Goal: Transaction & Acquisition: Purchase product/service

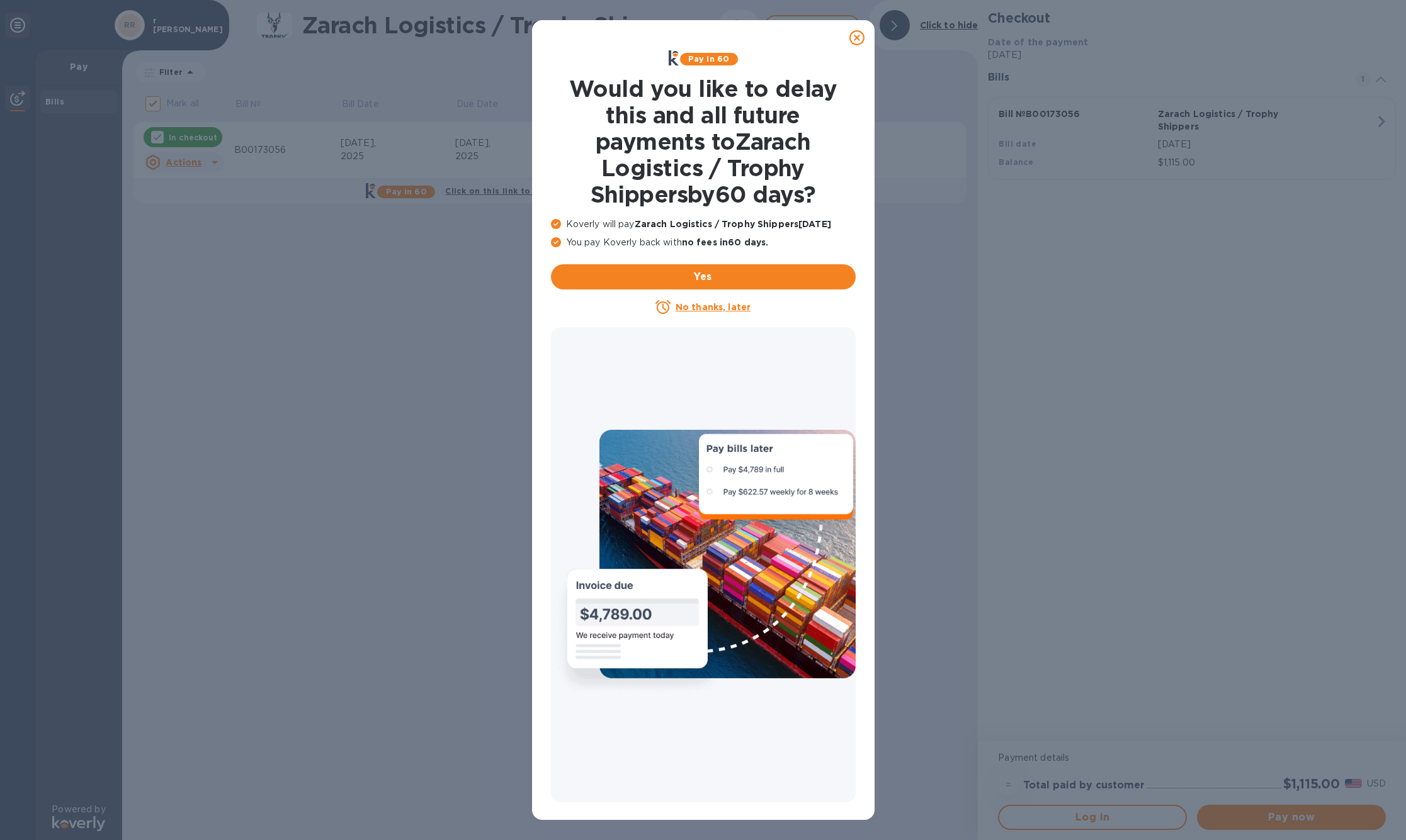
click at [734, 312] on u "No thanks, later" at bounding box center [713, 307] width 75 height 10
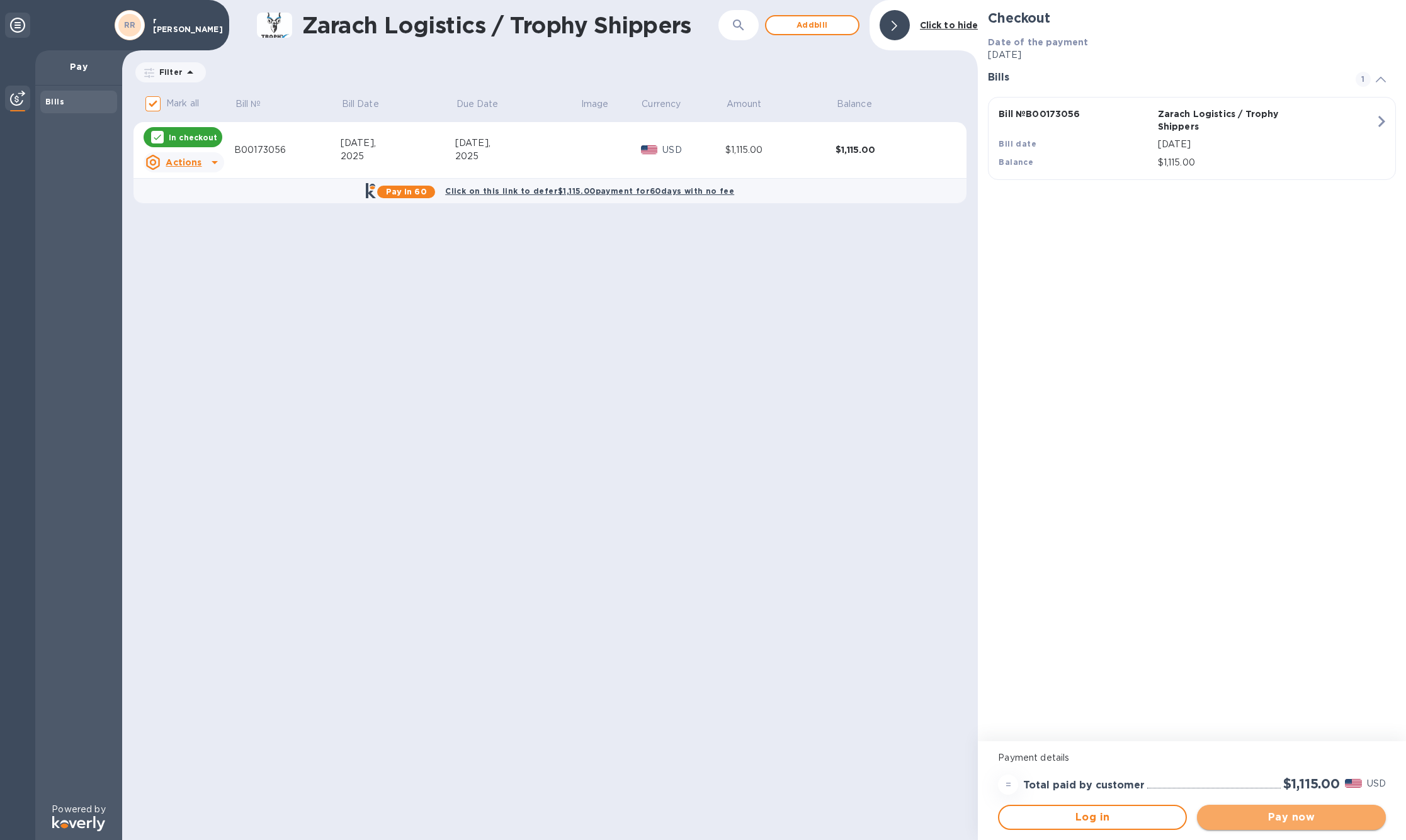
click at [1291, 811] on span "Pay now" at bounding box center [1291, 818] width 169 height 15
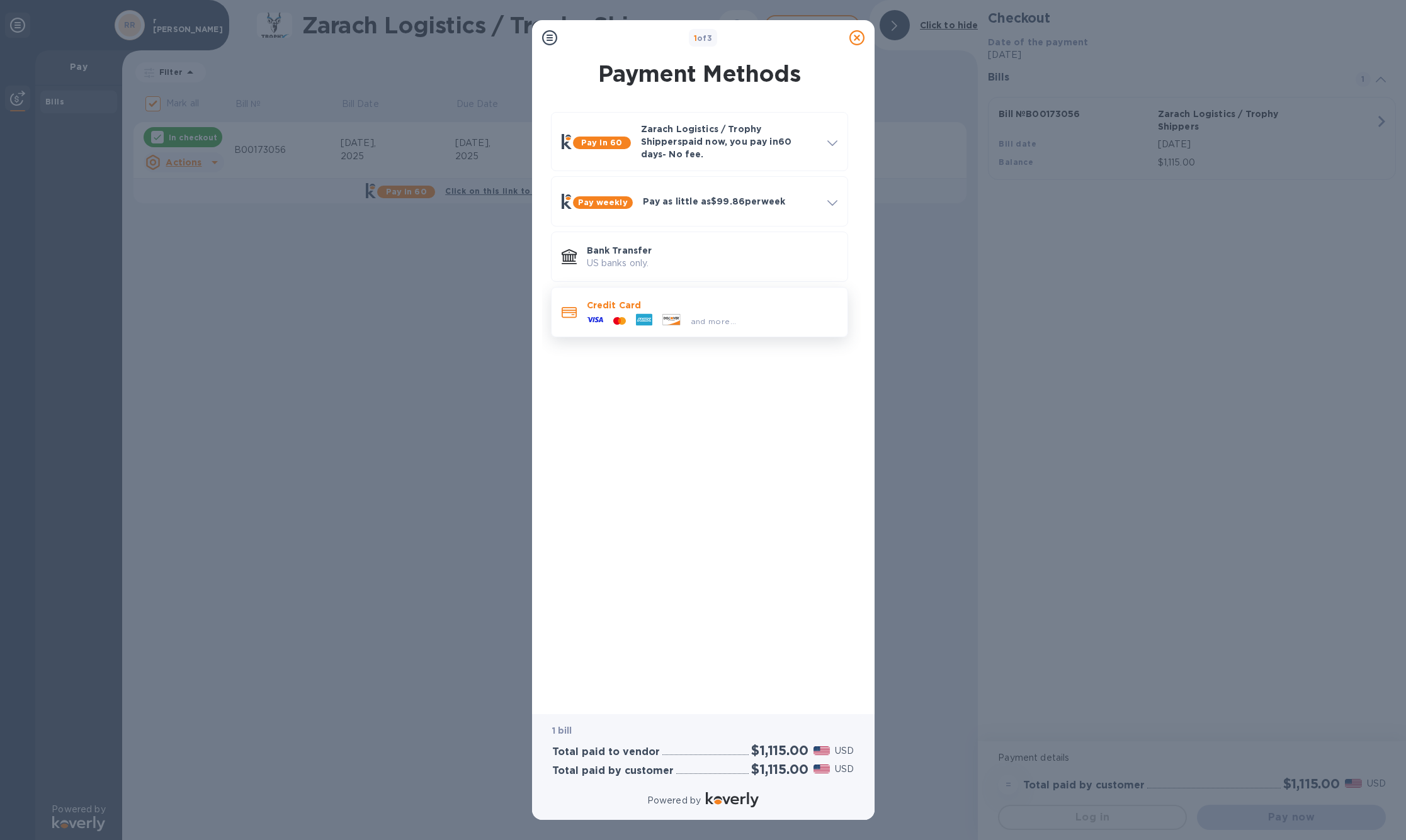
click at [620, 312] on p "Credit Card" at bounding box center [712, 305] width 251 height 13
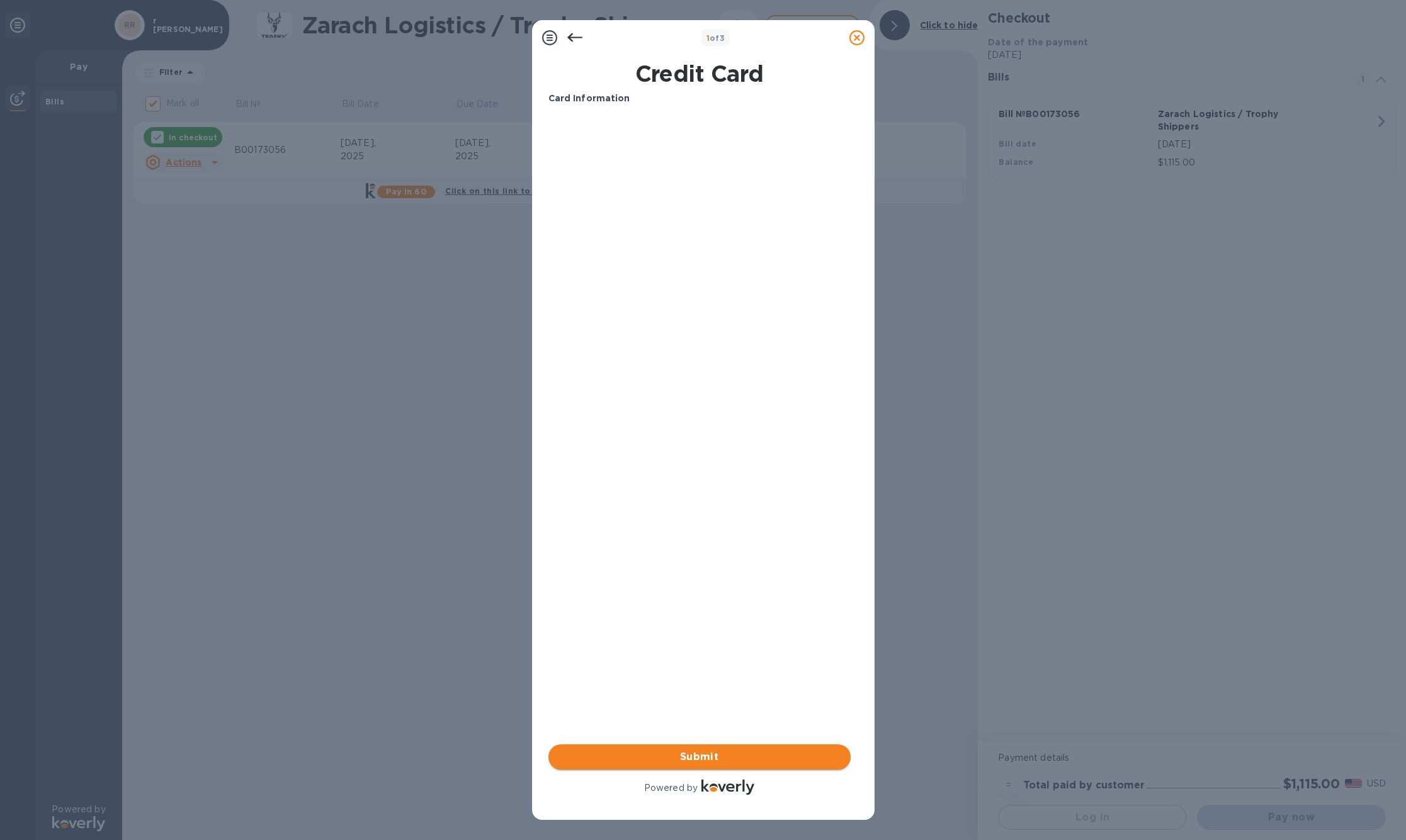
click at [695, 758] on span "Submit" at bounding box center [699, 757] width 282 height 15
click at [693, 752] on span "Submit" at bounding box center [699, 757] width 282 height 15
click at [705, 751] on span "Submit" at bounding box center [699, 757] width 282 height 15
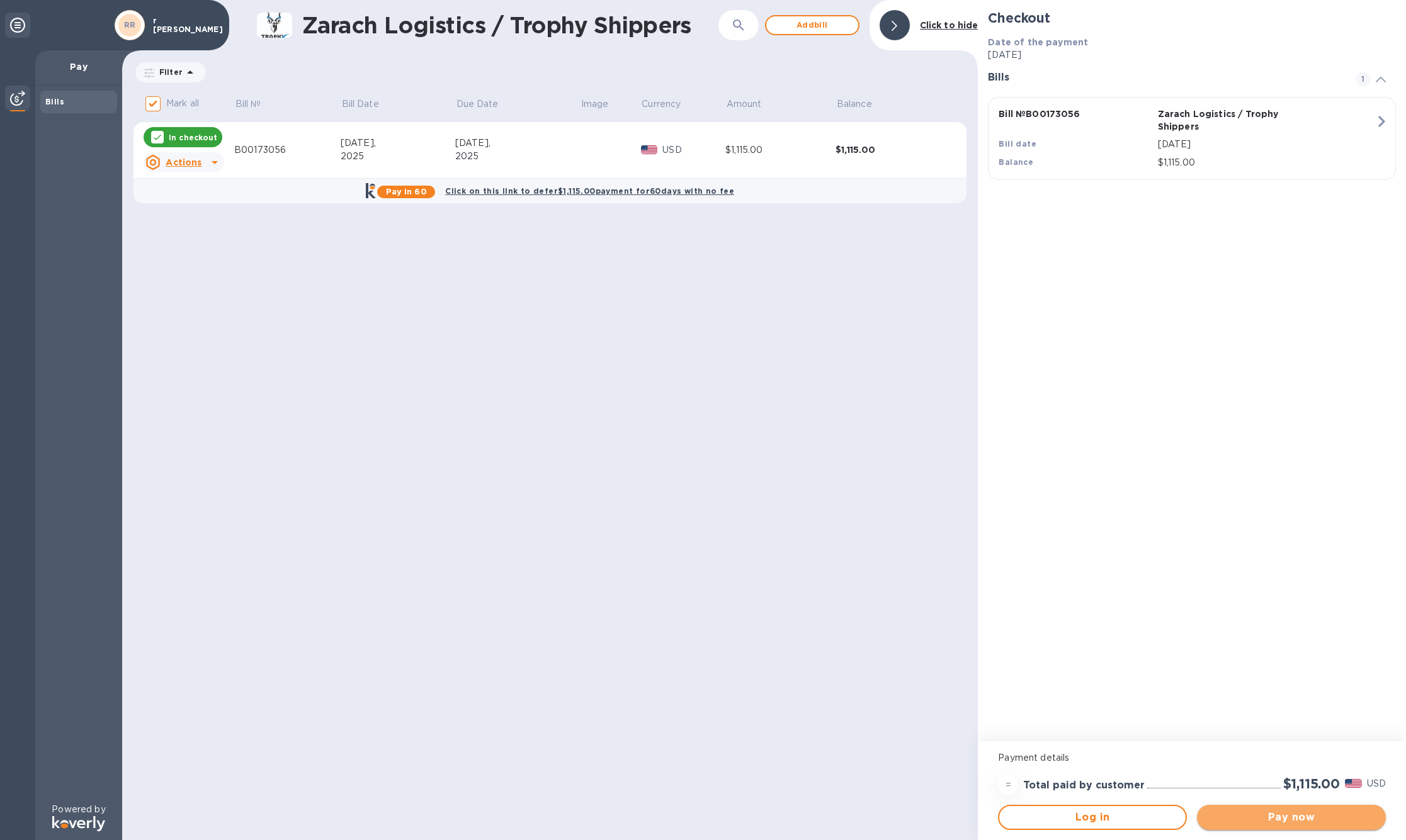
click at [1284, 816] on span "Pay now" at bounding box center [1291, 818] width 169 height 15
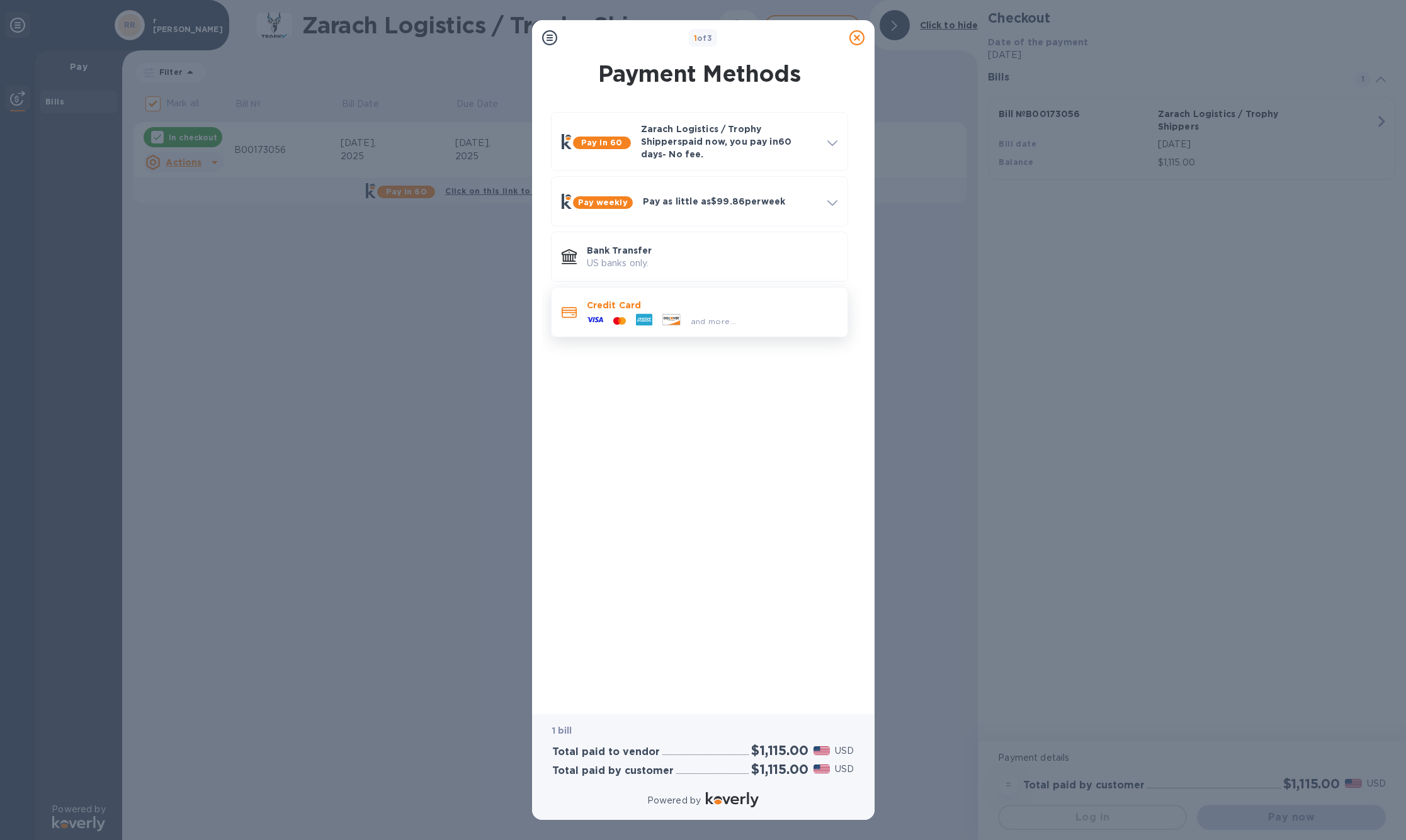
click at [605, 312] on p "Credit Card" at bounding box center [712, 305] width 251 height 13
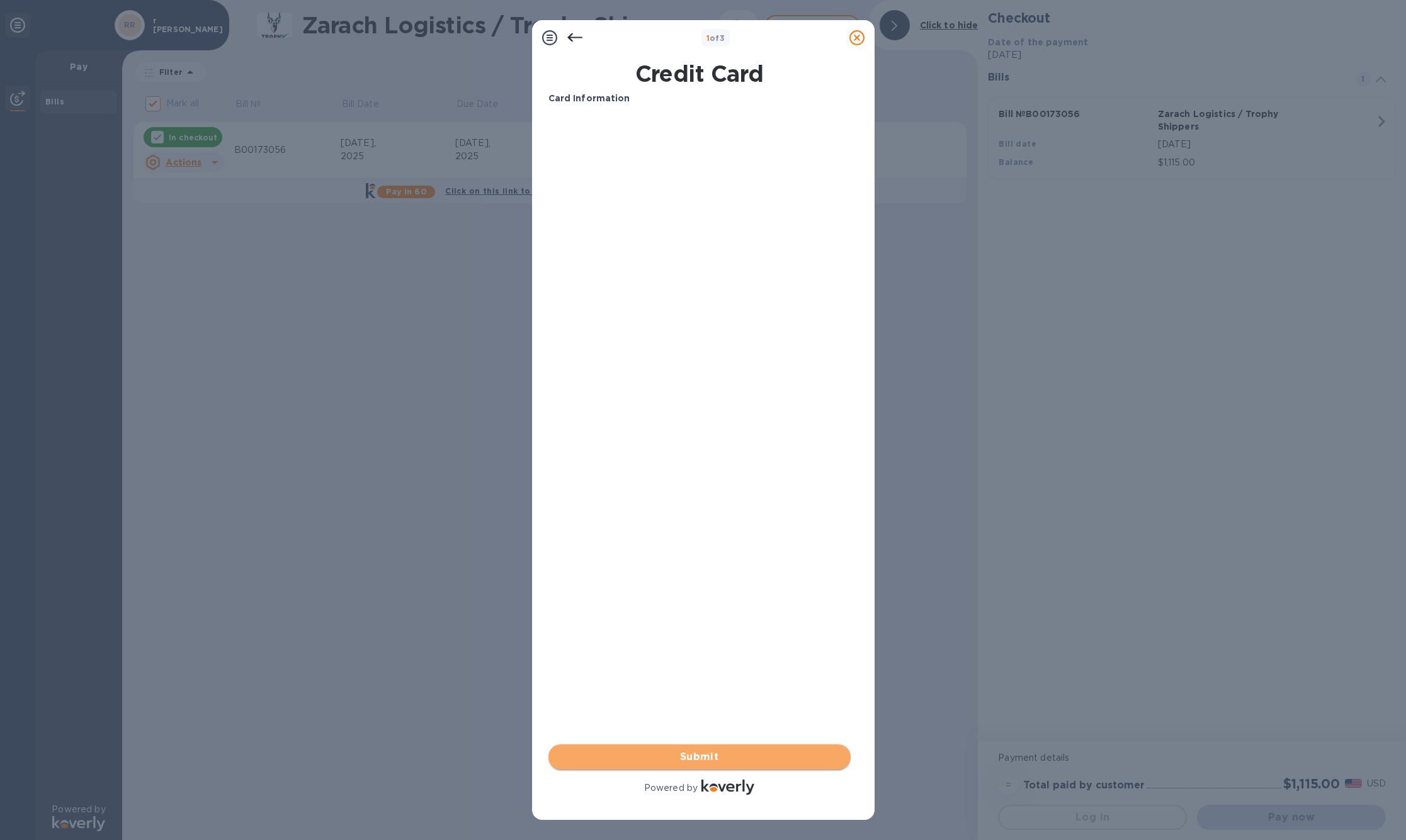
drag, startPoint x: 712, startPoint y: 758, endPoint x: 705, endPoint y: 754, distance: 8.1
click at [706, 754] on span "Submit" at bounding box center [699, 757] width 282 height 15
click at [549, 43] on icon at bounding box center [549, 38] width 15 height 15
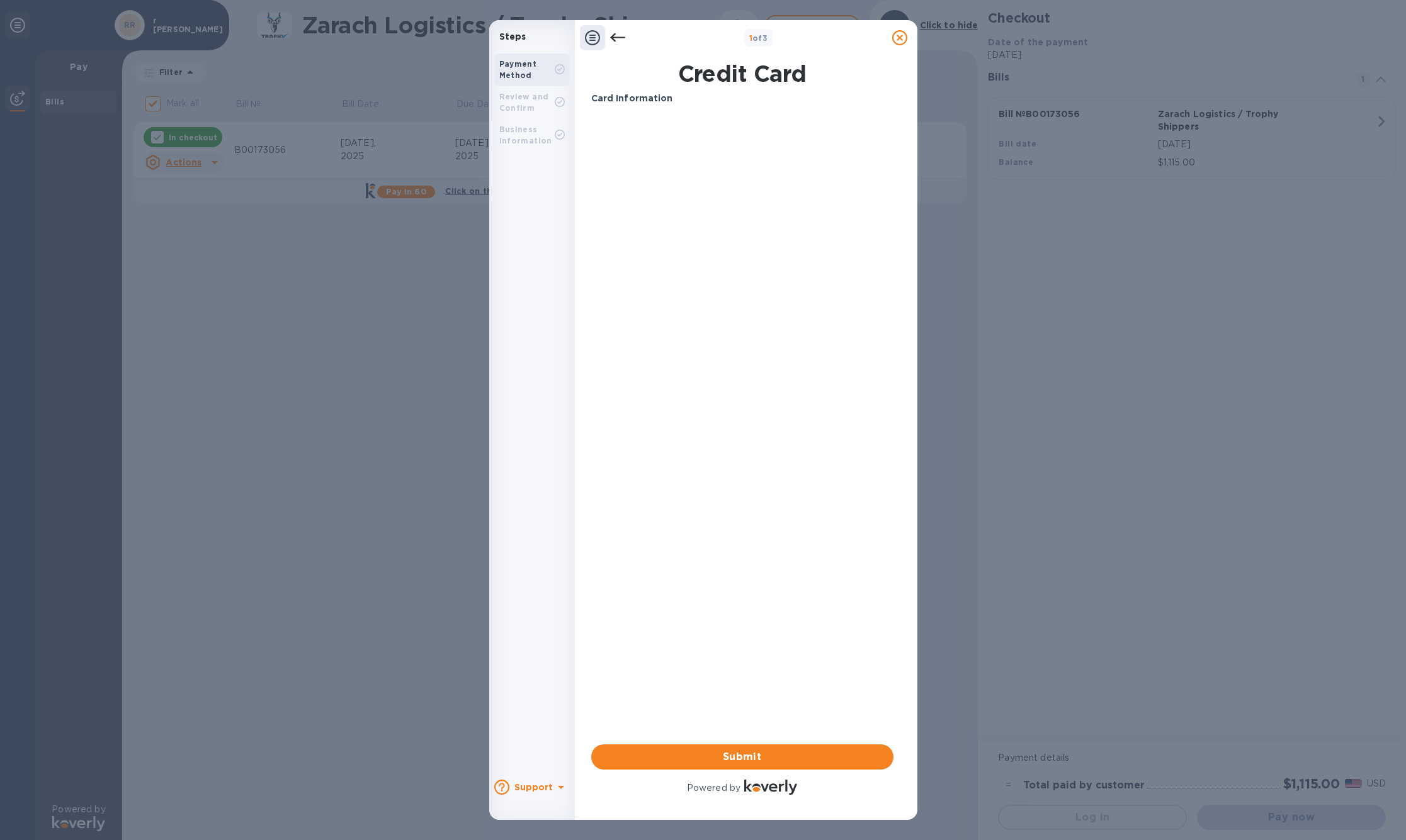
click at [521, 112] on b "Review and Confirm" at bounding box center [524, 103] width 50 height 21
click at [593, 42] on icon at bounding box center [592, 38] width 15 height 15
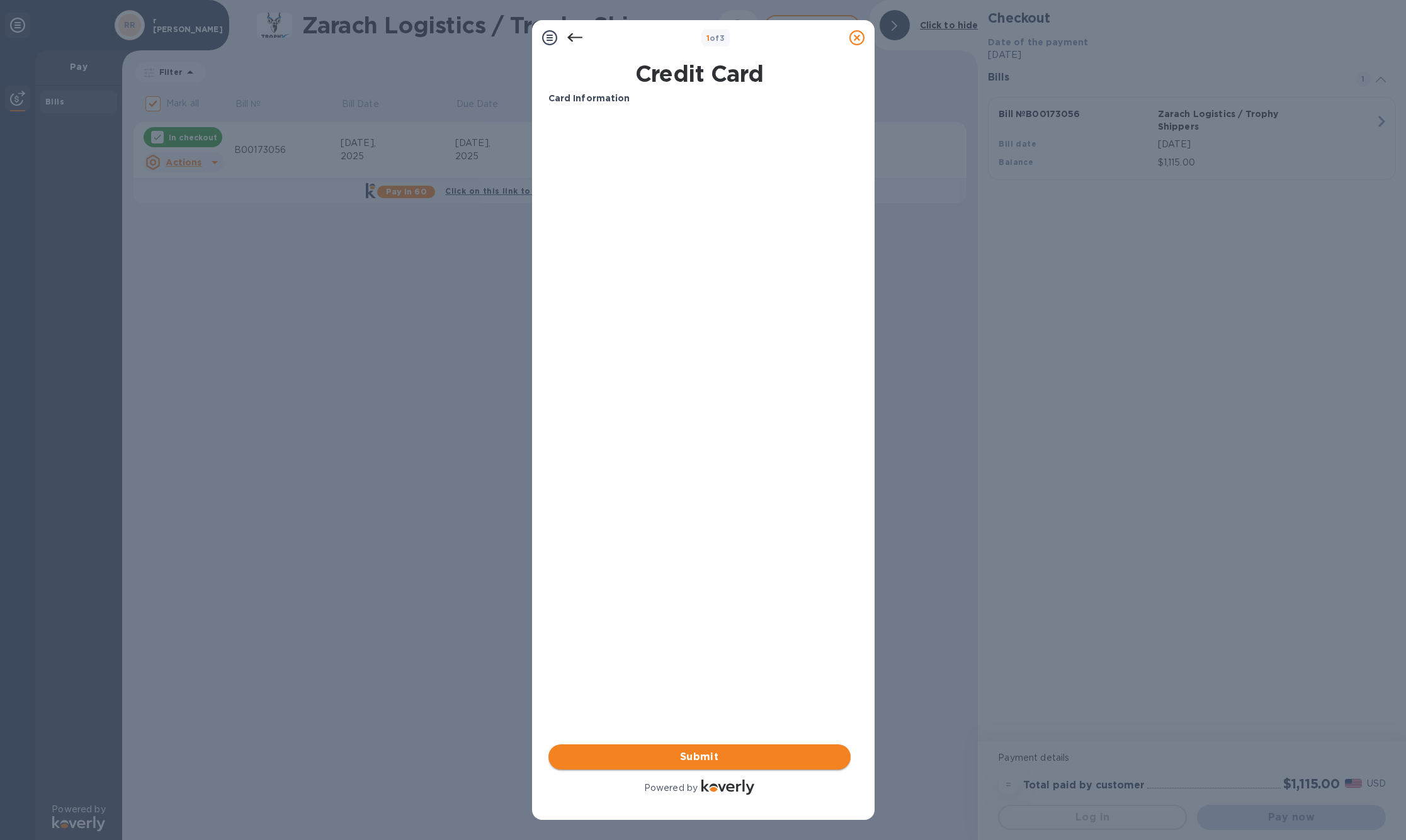
click at [706, 746] on button "Submit" at bounding box center [700, 757] width 302 height 25
click at [704, 754] on span "Submit" at bounding box center [699, 757] width 282 height 15
click at [551, 39] on icon at bounding box center [549, 38] width 15 height 15
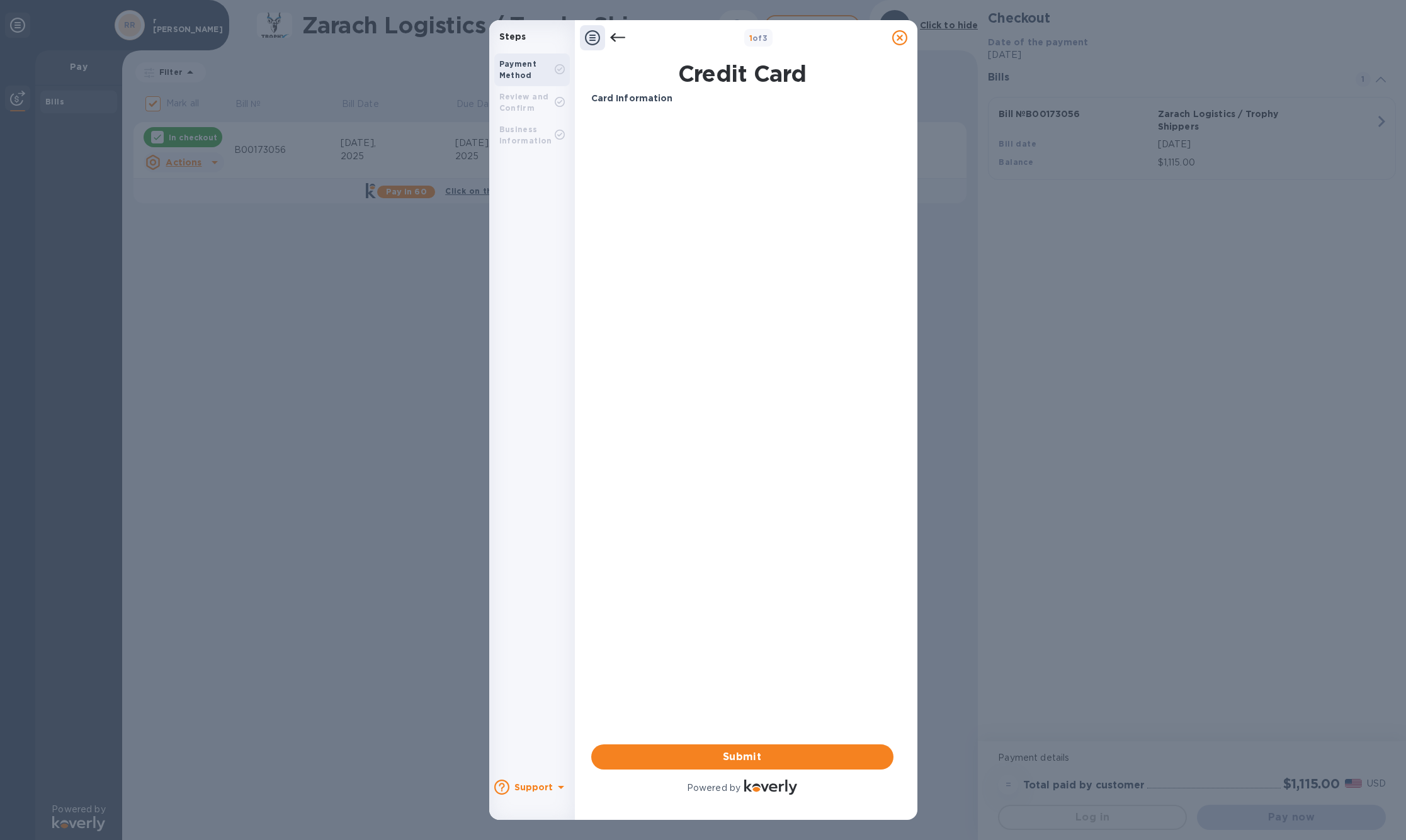
click at [611, 39] on icon at bounding box center [617, 38] width 15 height 9
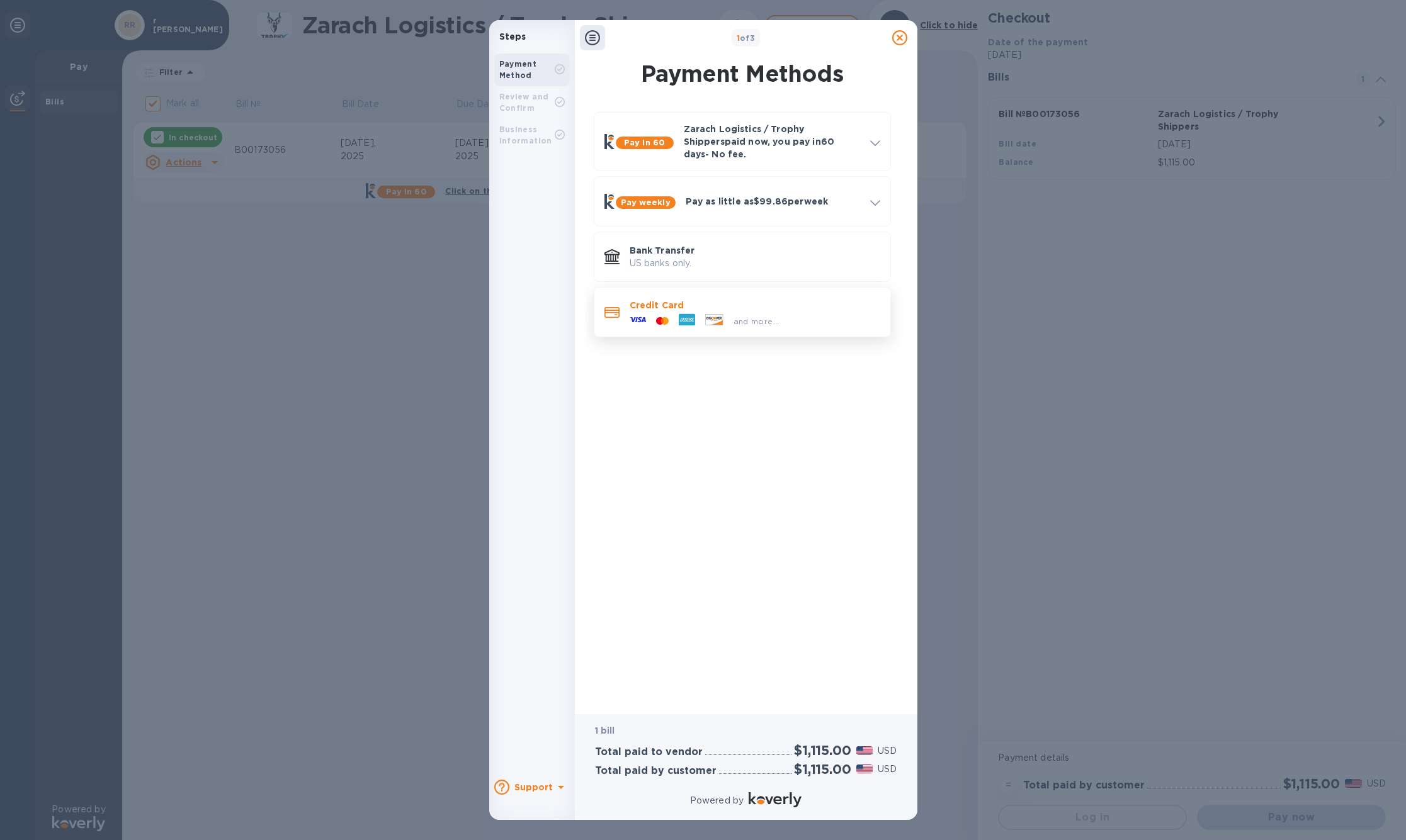
click at [665, 337] on div "Credit Card and more..." at bounding box center [742, 312] width 297 height 51
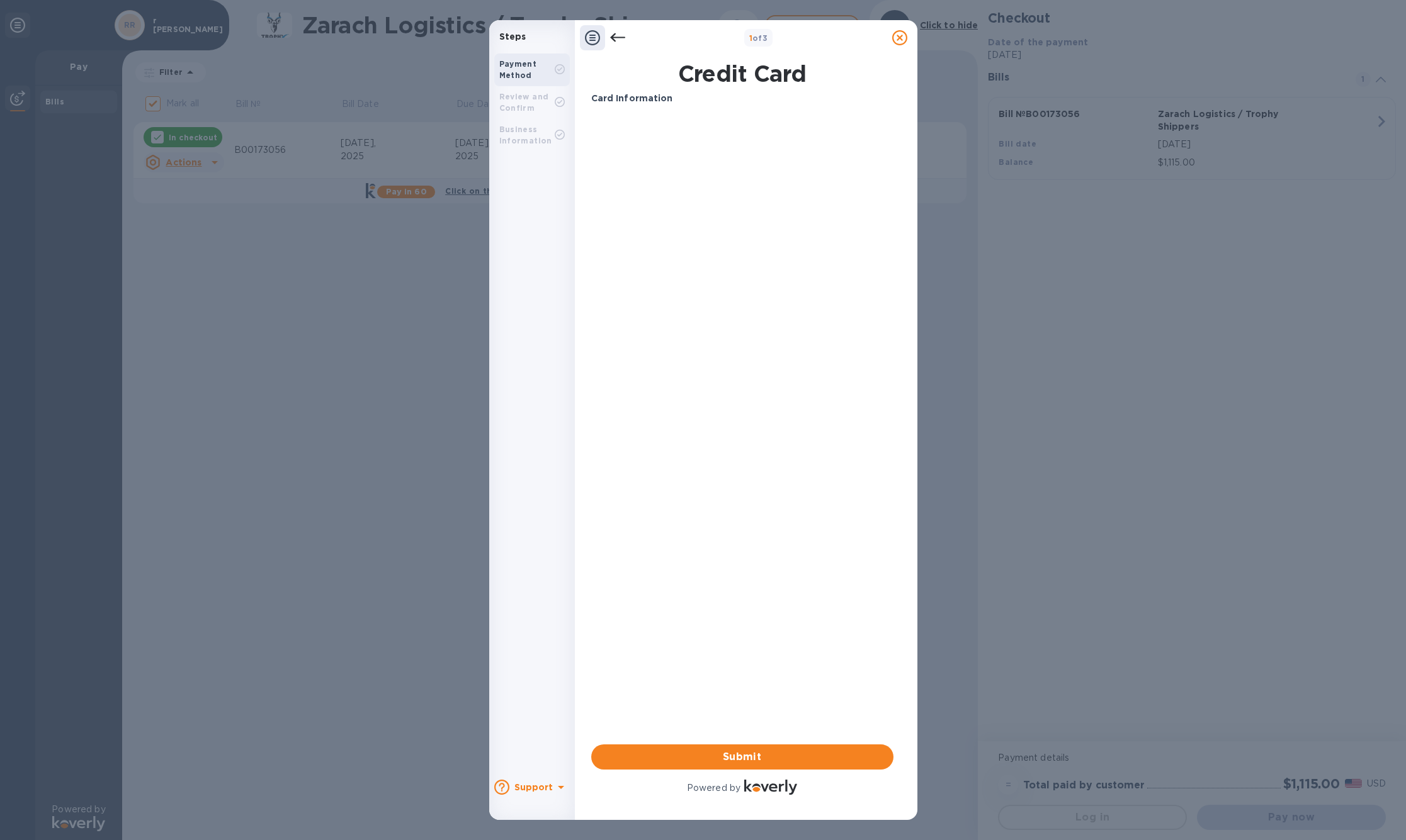
click at [514, 780] on div at bounding box center [504, 787] width 20 height 15
click at [558, 625] on u "Start a live chat" at bounding box center [563, 624] width 76 height 10
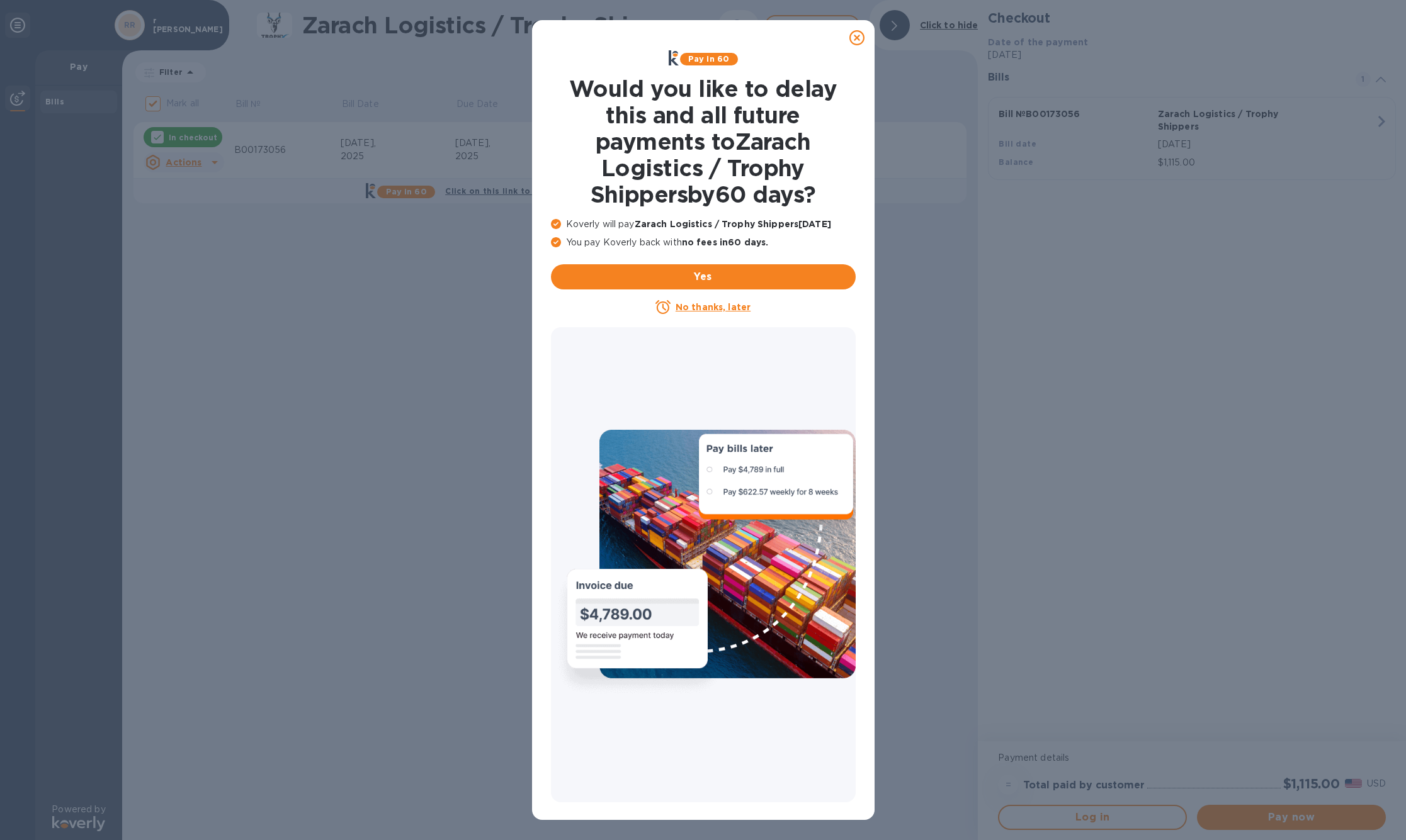
click at [854, 37] on icon at bounding box center [857, 38] width 15 height 15
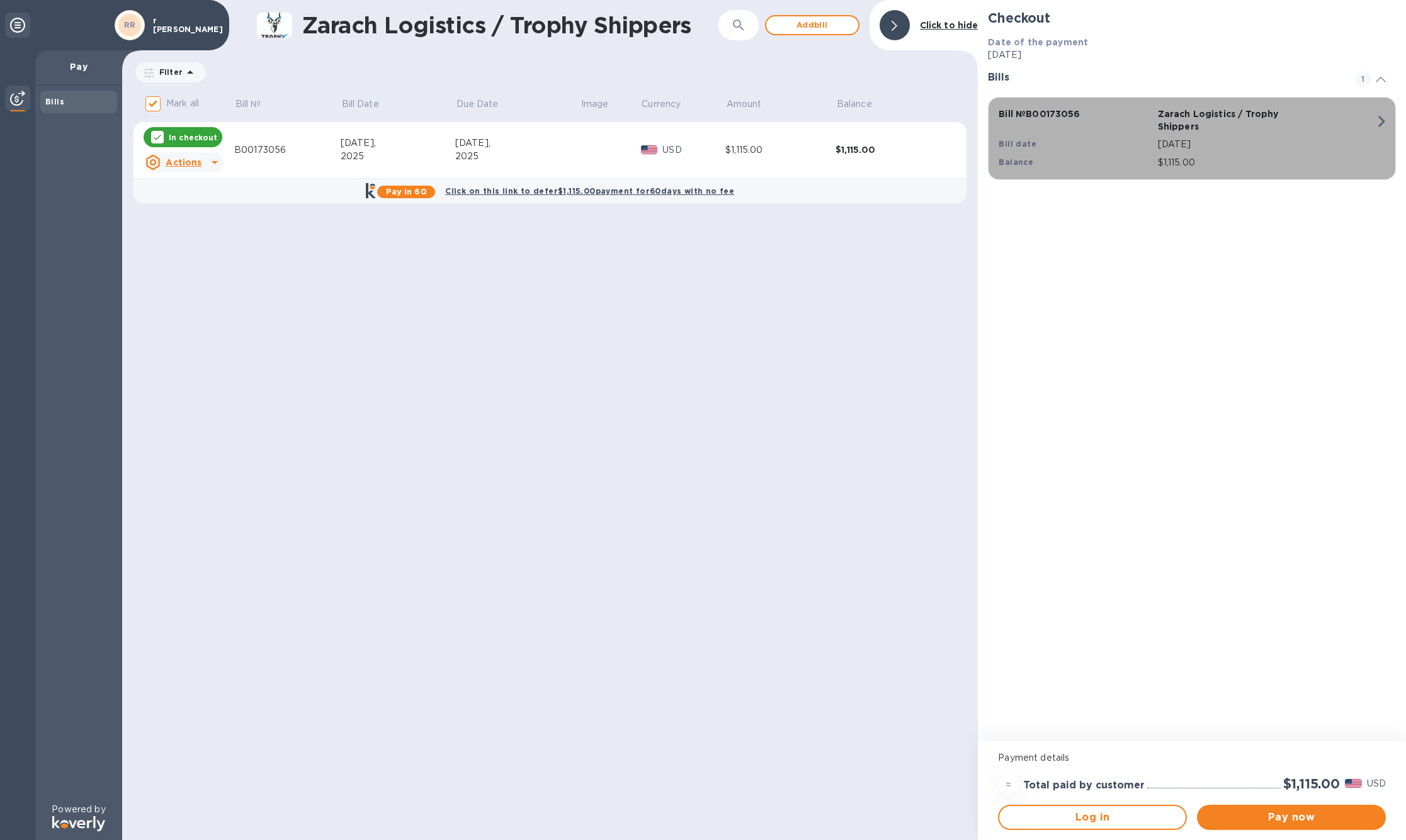
click at [1200, 149] on div "[DATE]" at bounding box center [1266, 144] width 223 height 19
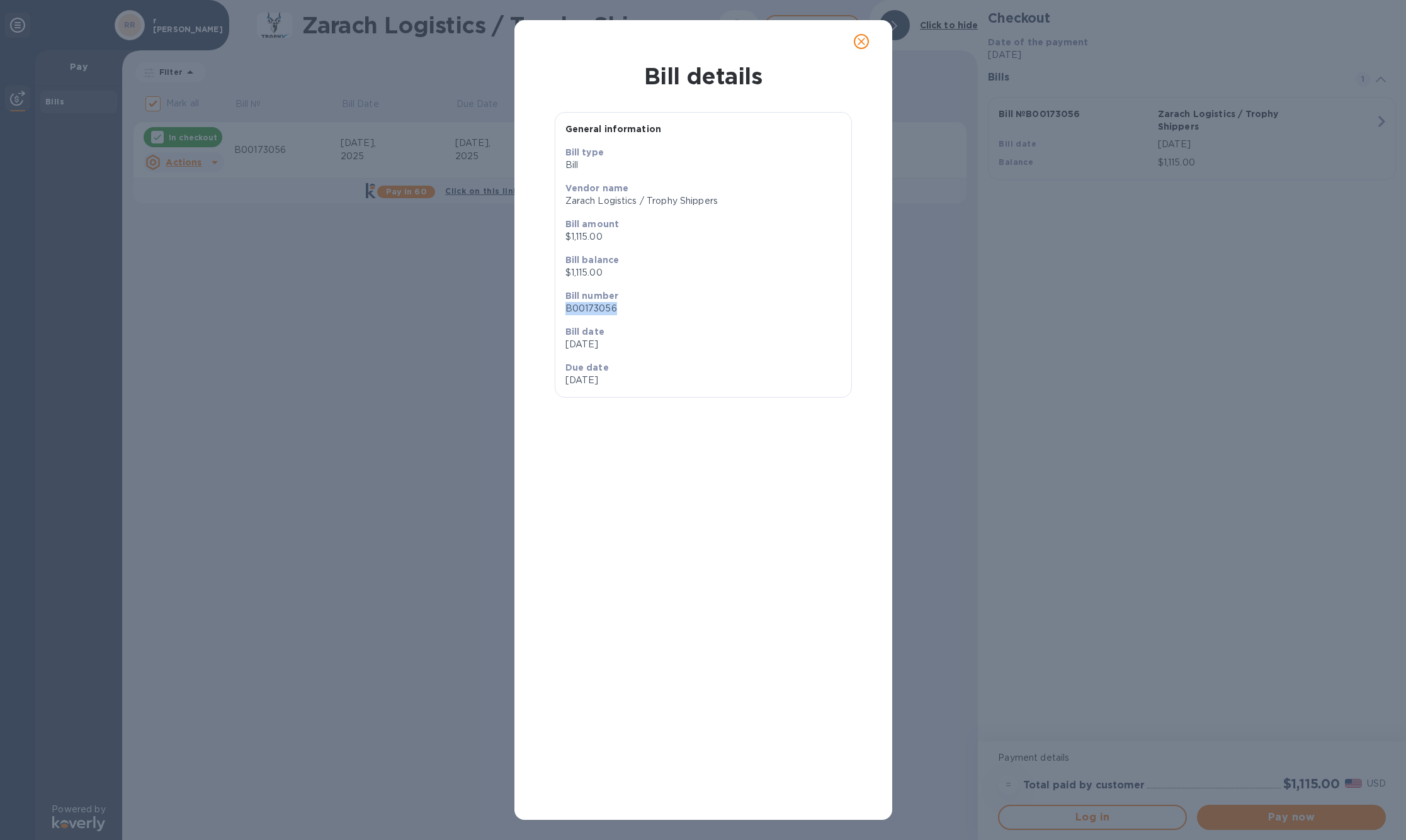
drag, startPoint x: 566, startPoint y: 343, endPoint x: 668, endPoint y: 345, distance: 102.0
click at [668, 315] on p "B00173056" at bounding box center [703, 309] width 276 height 13
copy p "B00173056"
click at [864, 39] on icon "close" at bounding box center [861, 42] width 7 height 7
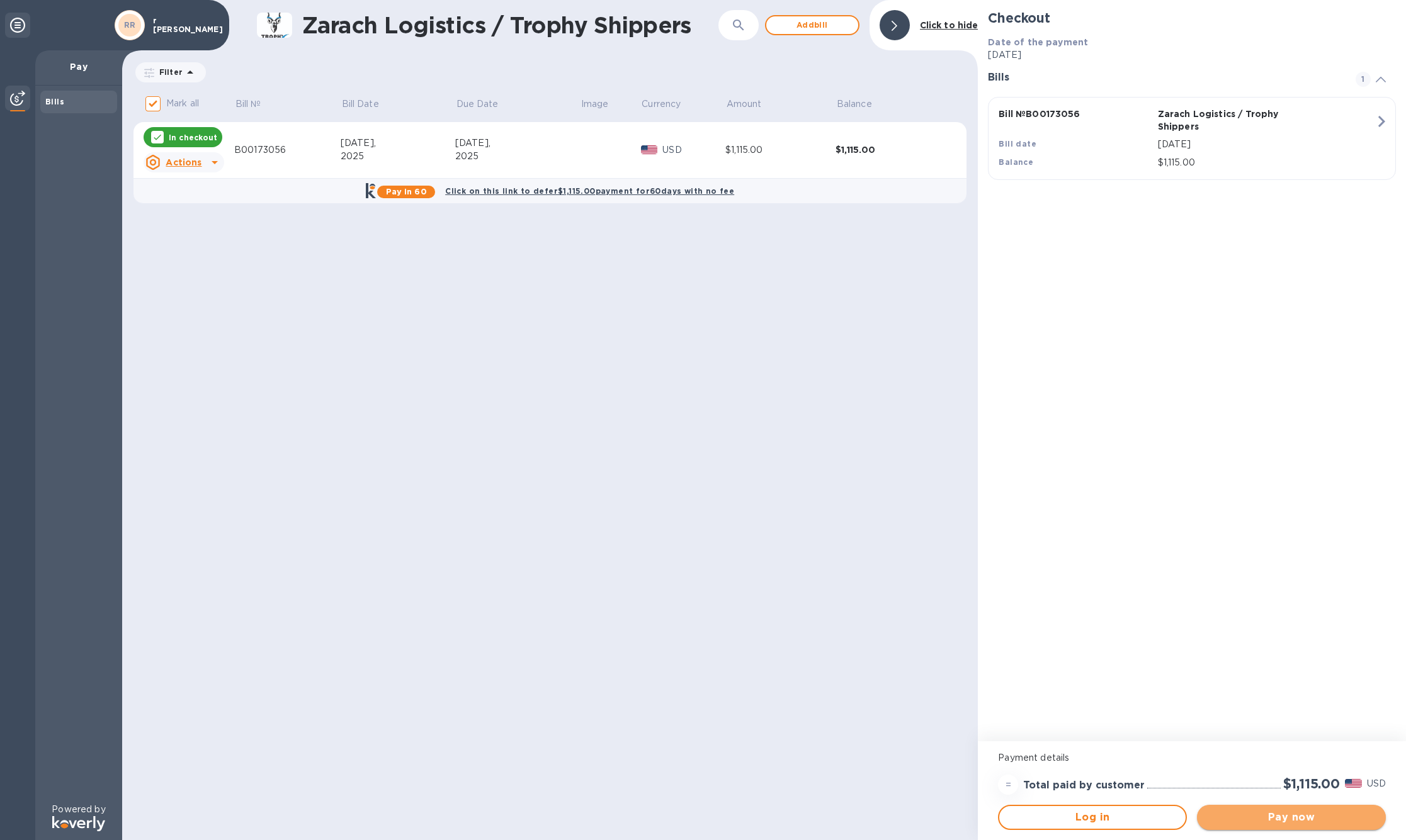
click at [1295, 820] on span "Pay now" at bounding box center [1291, 818] width 169 height 15
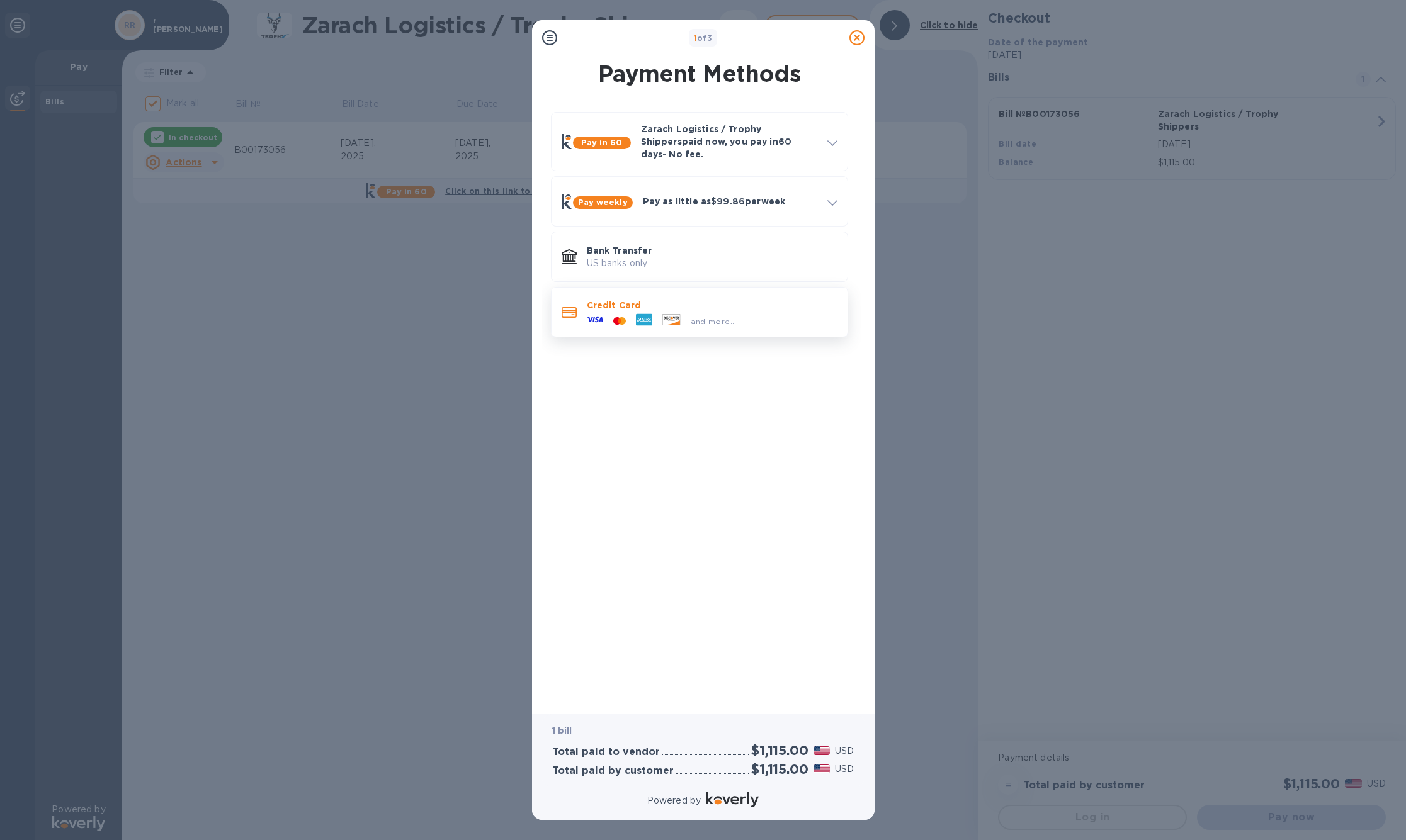
click at [669, 312] on p "Credit Card" at bounding box center [712, 305] width 251 height 13
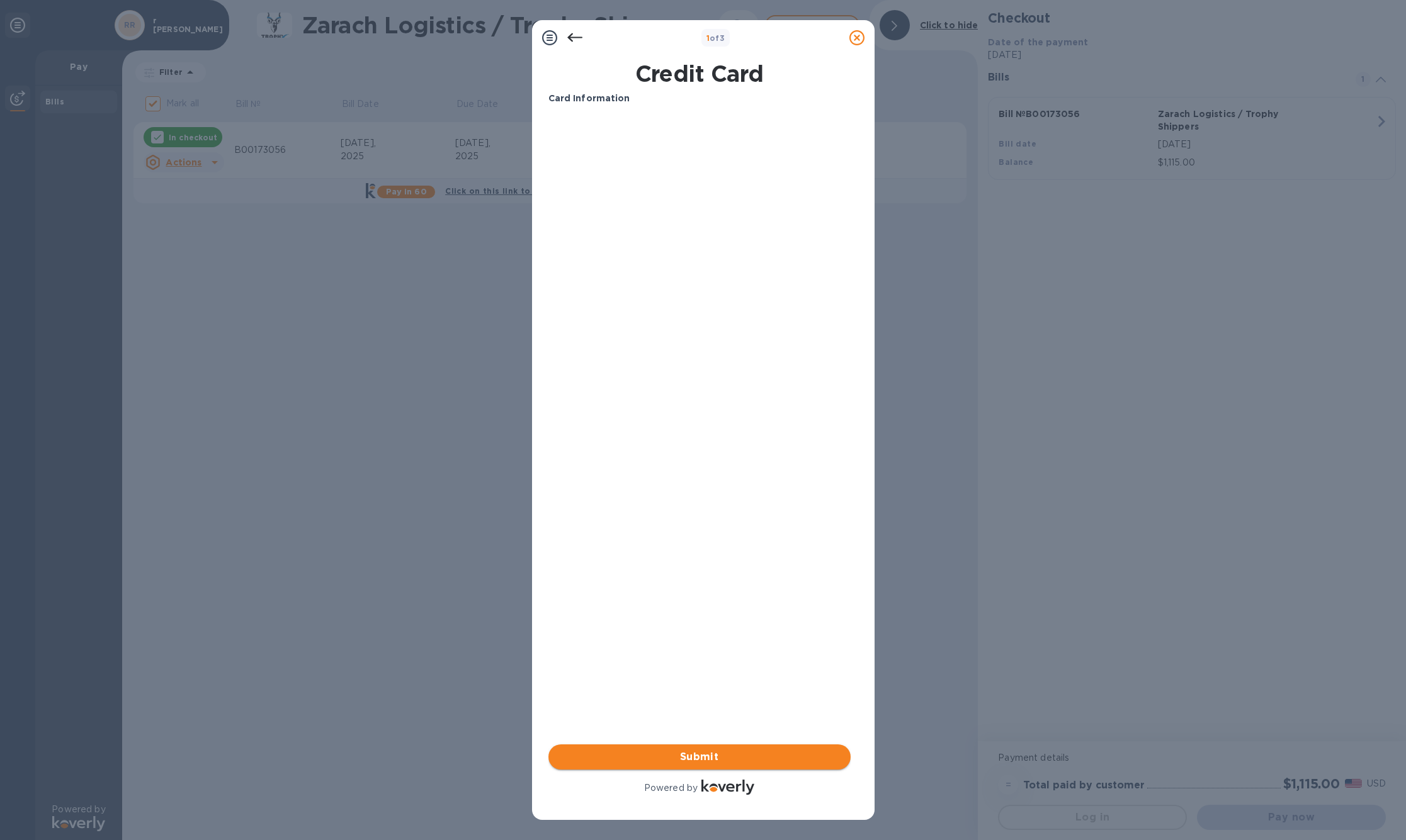
click at [709, 757] on span "Submit" at bounding box center [699, 757] width 282 height 15
